Goal: Information Seeking & Learning: Learn about a topic

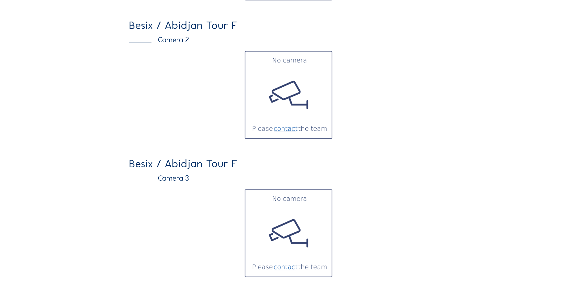
scroll to position [183, 0]
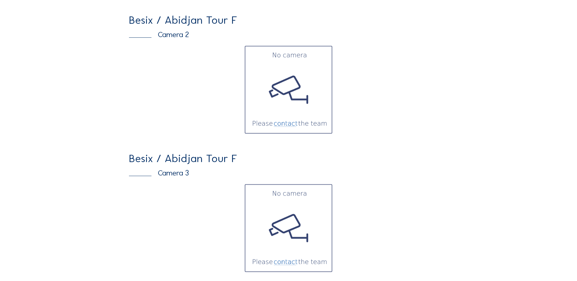
click at [169, 35] on div "Camera 2" at bounding box center [288, 35] width 319 height 8
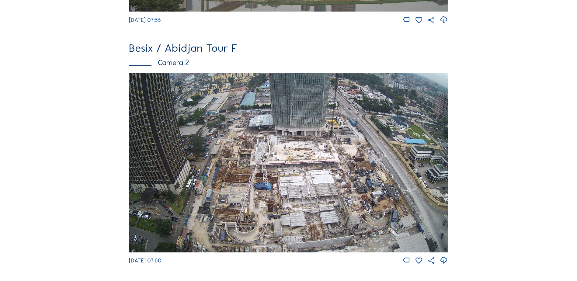
scroll to position [268, 0]
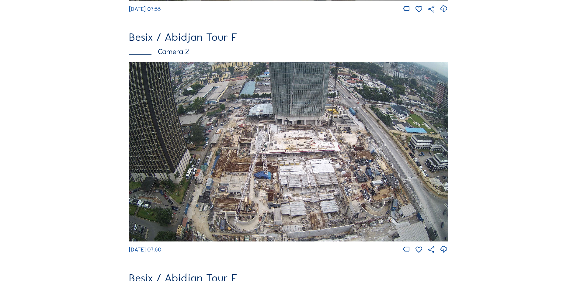
click at [177, 114] on img at bounding box center [288, 152] width 319 height 180
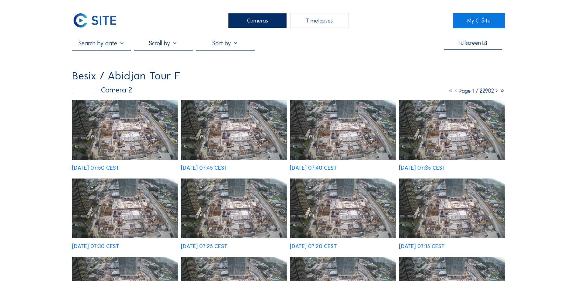
click at [152, 132] on img at bounding box center [125, 130] width 106 height 60
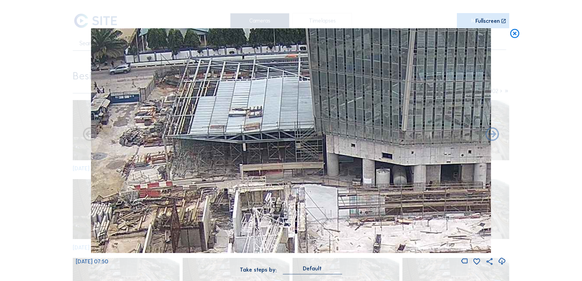
drag, startPoint x: 261, startPoint y: 99, endPoint x: 235, endPoint y: 112, distance: 28.9
click at [235, 112] on img at bounding box center [291, 140] width 400 height 225
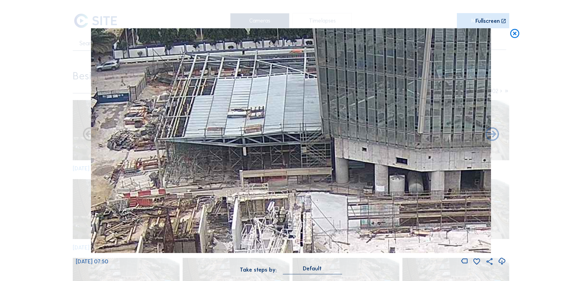
drag, startPoint x: 235, startPoint y: 112, endPoint x: 237, endPoint y: 121, distance: 10.1
click at [237, 121] on img at bounding box center [291, 140] width 400 height 225
